Goal: Find specific page/section: Find specific page/section

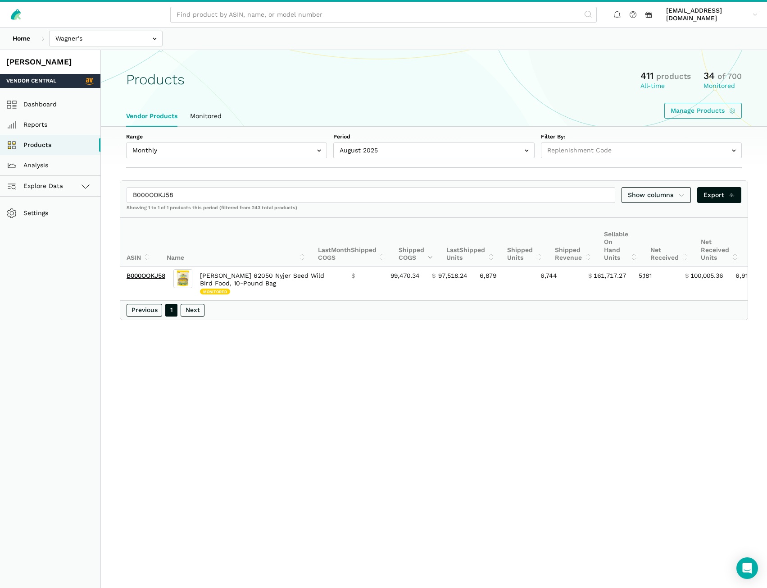
select select
click at [54, 147] on link "Products" at bounding box center [50, 145] width 100 height 20
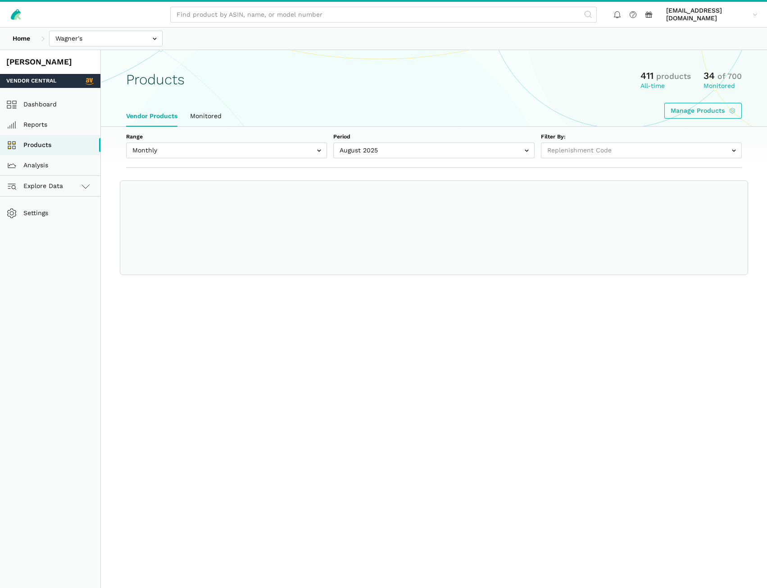
select select
click at [96, 38] on input "text" at bounding box center [106, 39] width 114 height 16
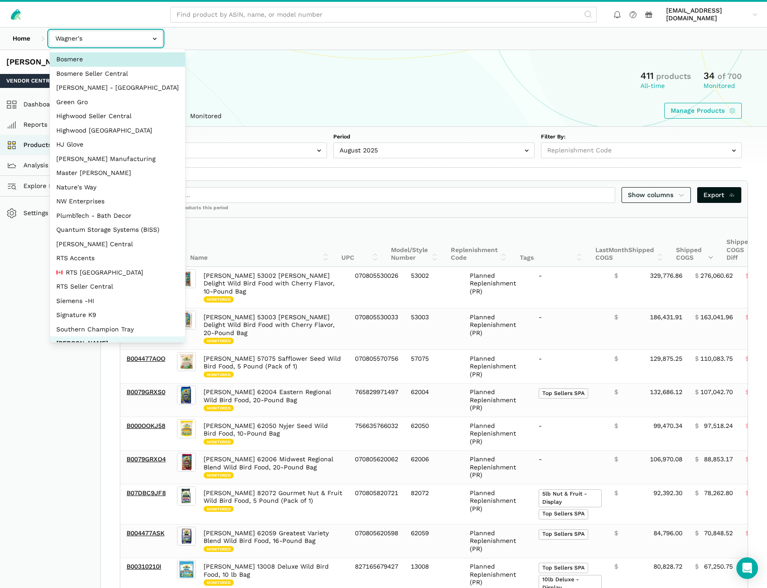
select select "V2pX19LsCJCUPTsPNmr2kmqu"
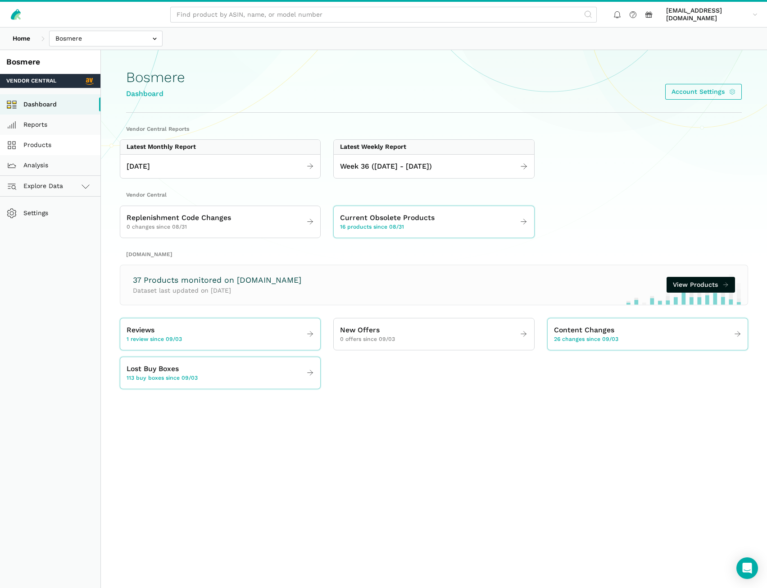
click at [30, 147] on link "Products" at bounding box center [50, 145] width 100 height 20
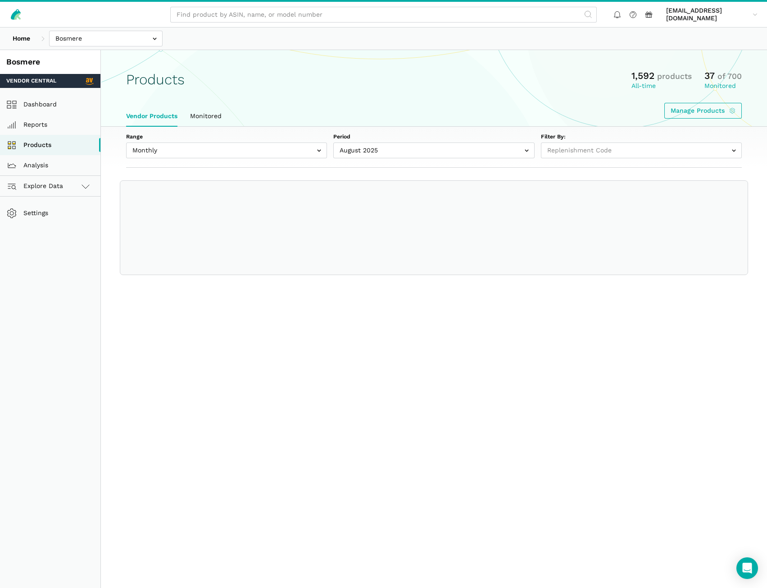
select select
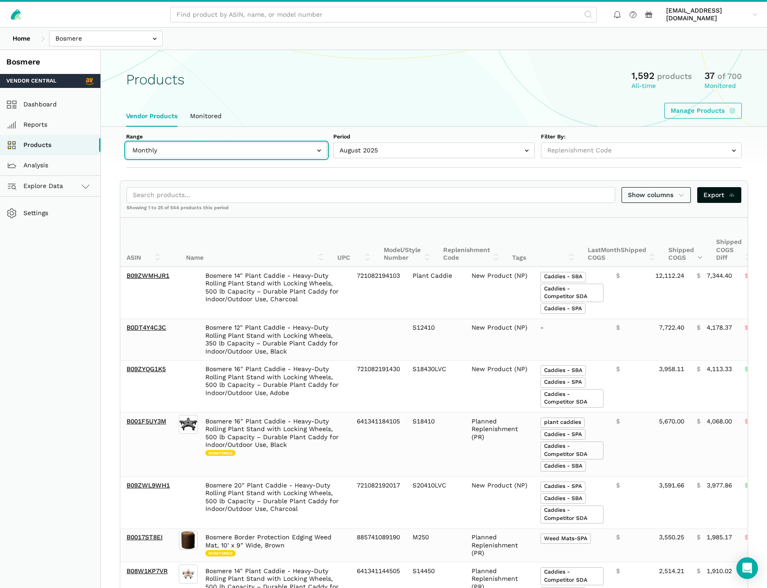
click at [220, 146] on input "text" at bounding box center [226, 150] width 201 height 16
click at [305, 104] on div "Manage Products" at bounding box center [434, 111] width 616 height 16
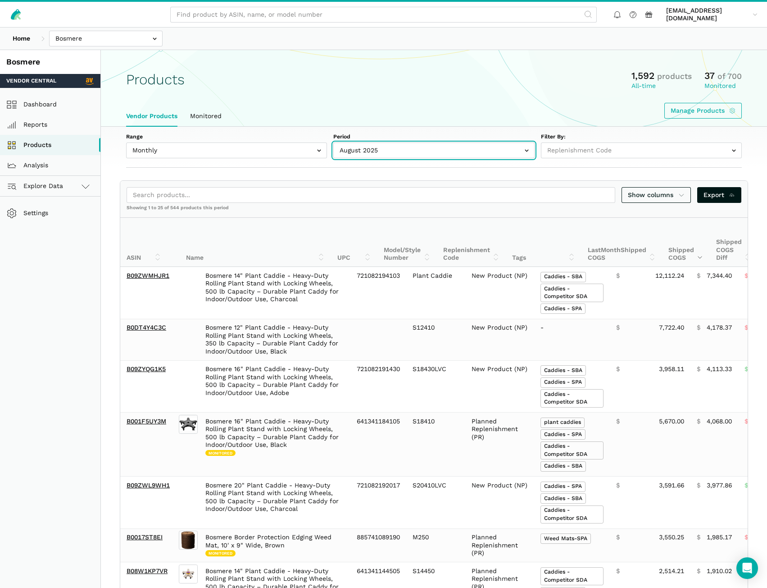
click at [359, 147] on input "text" at bounding box center [433, 150] width 201 height 16
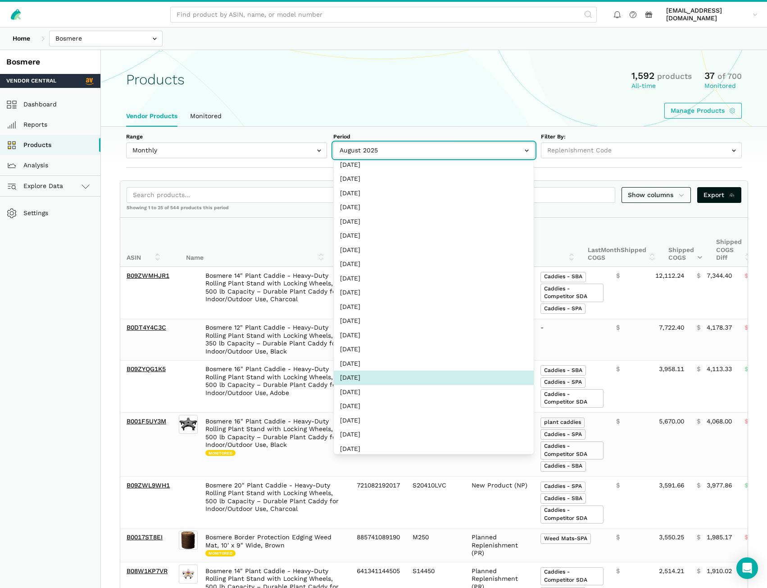
scroll to position [496, 0]
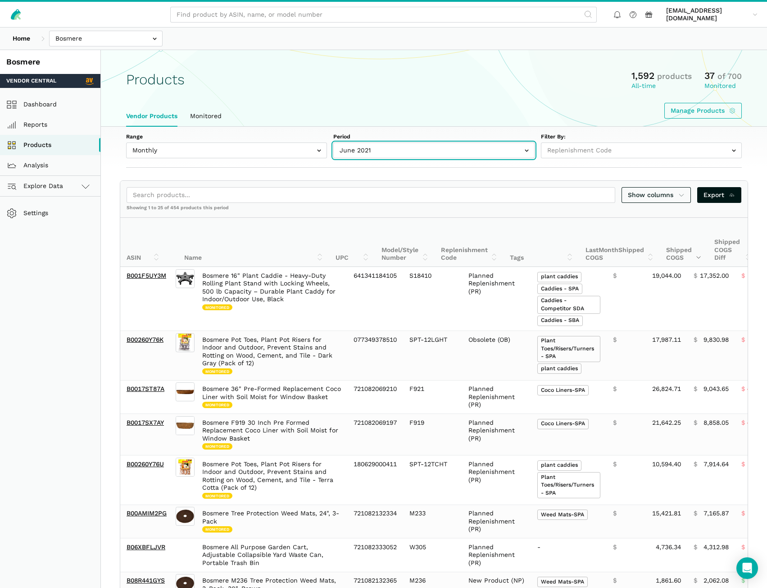
click at [353, 143] on input "text" at bounding box center [433, 150] width 201 height 16
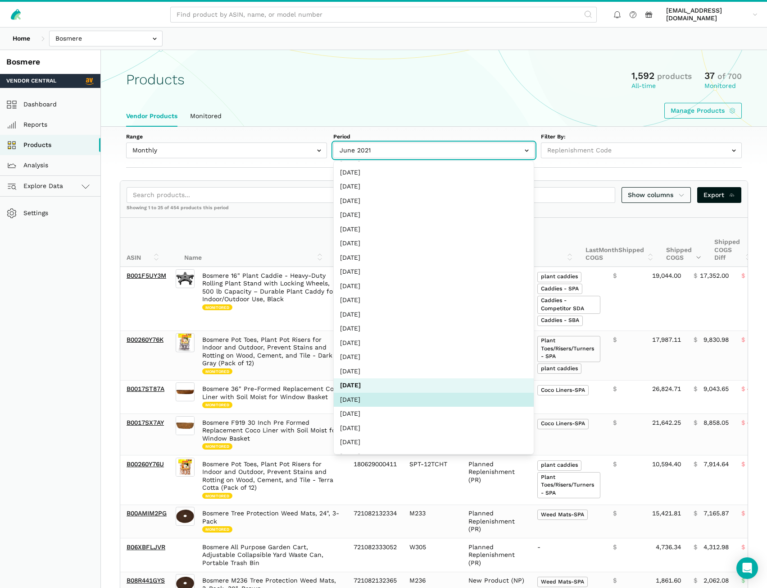
select select "Monthly|2021-05-01"
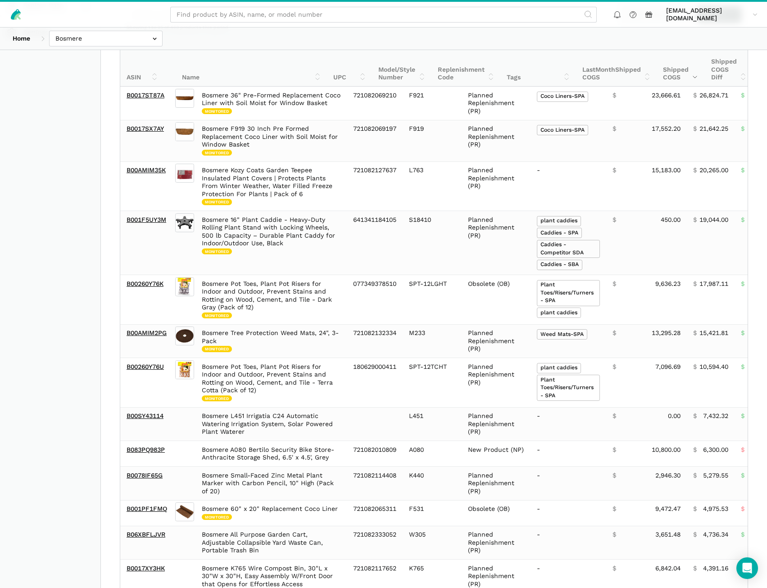
scroll to position [45, 0]
